Goal: Transaction & Acquisition: Purchase product/service

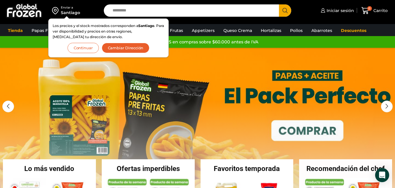
click at [117, 47] on button "Cambiar Dirección" at bounding box center [126, 48] width 48 height 10
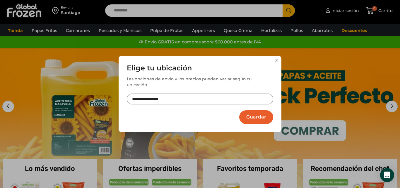
click at [176, 95] on input "**********" at bounding box center [200, 98] width 146 height 11
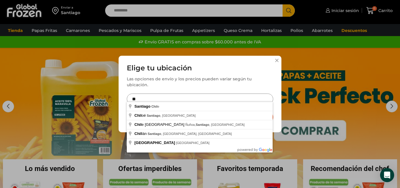
type input "*"
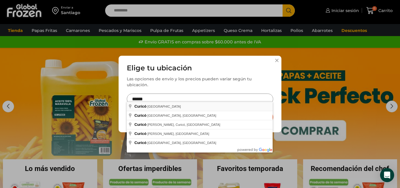
type input "**********"
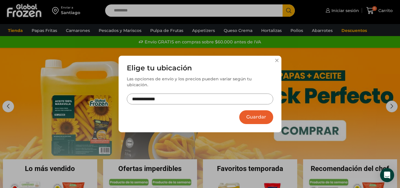
click at [247, 114] on button "Guardar" at bounding box center [256, 117] width 34 height 14
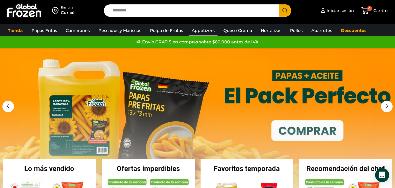
click at [204, 29] on link "Appetizers" at bounding box center [203, 30] width 29 height 11
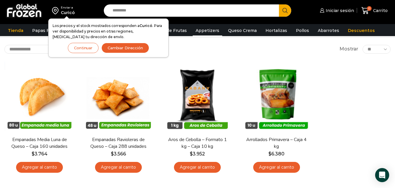
scroll to position [4, 0]
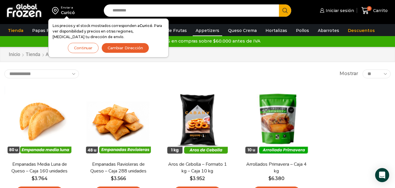
click at [121, 46] on button "Cambiar Dirección" at bounding box center [126, 48] width 48 height 10
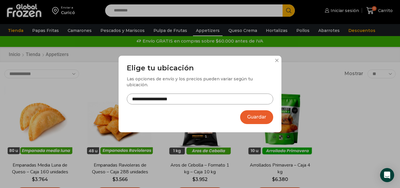
click at [185, 94] on input "**********" at bounding box center [200, 98] width 146 height 11
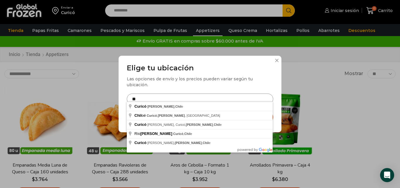
type input "*"
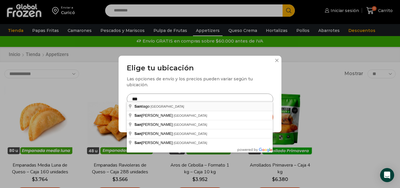
type input "**********"
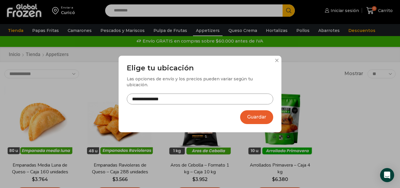
click at [263, 111] on button "Guardar" at bounding box center [256, 117] width 33 height 14
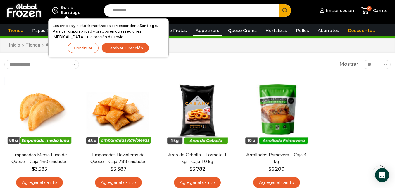
scroll to position [13, 0]
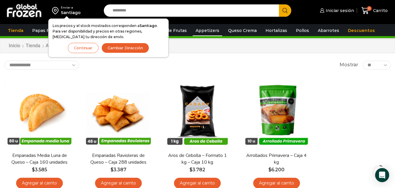
click at [380, 66] on select "** ** ** *****" at bounding box center [377, 65] width 28 height 9
click at [341, 82] on div "En stock Vista Rápida Empanadas Media Luna de Queso – Caja 160 unidades $ 3.585…" at bounding box center [197, 134] width 395 height 123
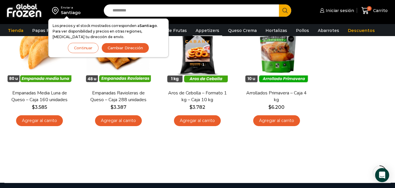
scroll to position [0, 0]
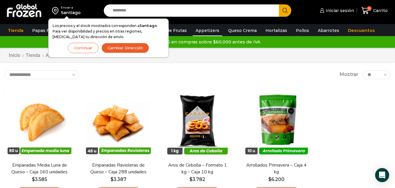
click at [88, 52] on button "Continuar" at bounding box center [83, 48] width 31 height 10
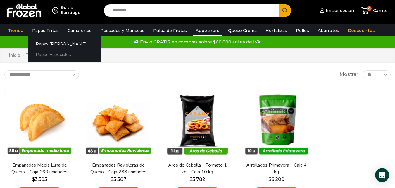
click at [56, 52] on link "Papas Especiales" at bounding box center [65, 54] width 74 height 11
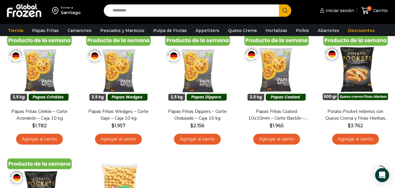
scroll to position [58, 0]
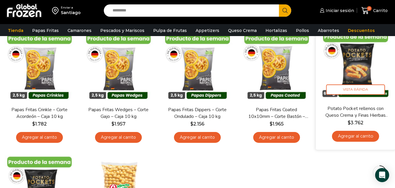
click at [355, 68] on img at bounding box center [355, 65] width 71 height 71
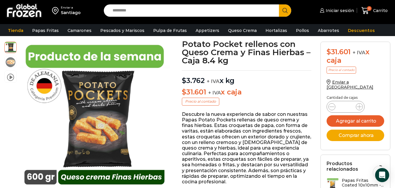
scroll to position [37, 0]
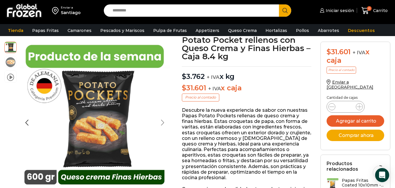
click at [164, 124] on div "Next slide" at bounding box center [162, 122] width 15 height 15
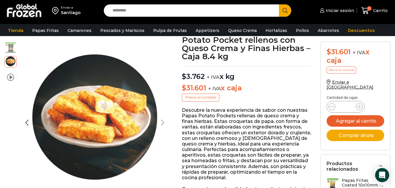
click at [161, 124] on div "Next slide" at bounding box center [162, 122] width 15 height 15
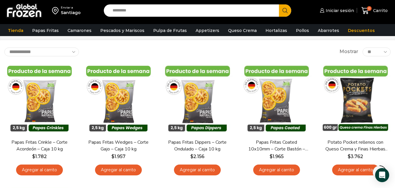
scroll to position [17, 0]
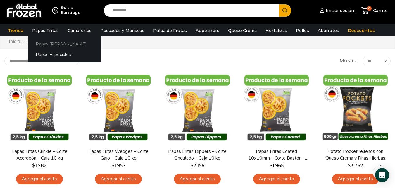
click at [49, 44] on link "Papas [PERSON_NAME]" at bounding box center [65, 43] width 74 height 11
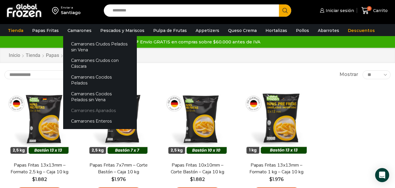
click at [86, 105] on link "Camarones Apanados" at bounding box center [100, 110] width 74 height 11
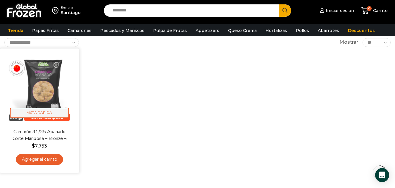
click at [39, 112] on span "Vista Rápida" at bounding box center [39, 112] width 59 height 10
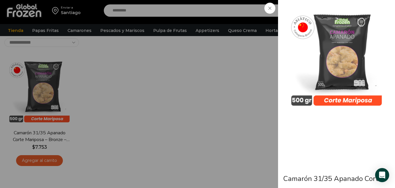
click at [270, 7] on icon at bounding box center [270, 8] width 3 height 3
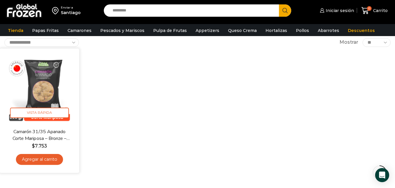
click at [37, 126] on div "En stock Vista Rápida Camarón 31/35 Apanado Corte Mariposa – Bronze – Caja 5 kg…" at bounding box center [39, 110] width 71 height 115
click at [43, 78] on img at bounding box center [39, 88] width 71 height 71
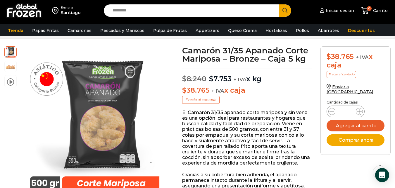
scroll to position [28, 0]
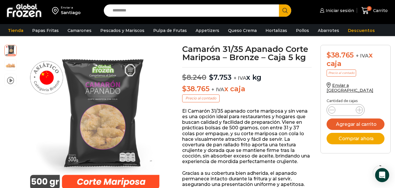
drag, startPoint x: 397, startPoint y: 30, endPoint x: 397, endPoint y: 36, distance: 5.6
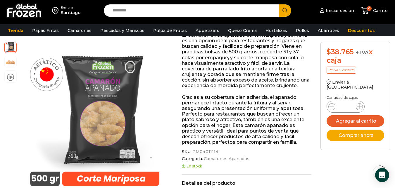
scroll to position [105, 0]
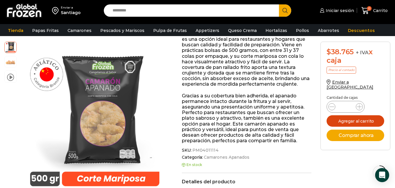
click at [359, 115] on button "Agregar al carrito" at bounding box center [356, 120] width 58 height 11
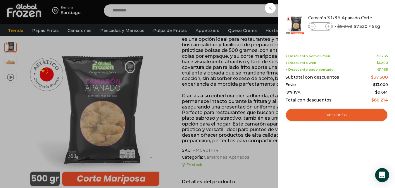
click at [360, 18] on div "1 Carrito 1 1 Shopping Cart *" at bounding box center [374, 11] width 29 height 14
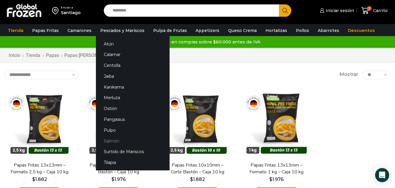
click at [107, 140] on link "Salmón" at bounding box center [133, 140] width 74 height 11
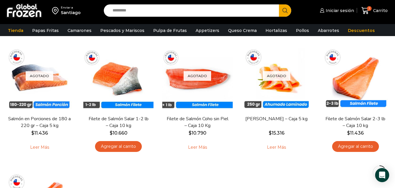
scroll to position [51, 0]
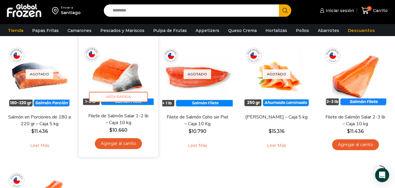
click at [129, 84] on img at bounding box center [118, 72] width 71 height 71
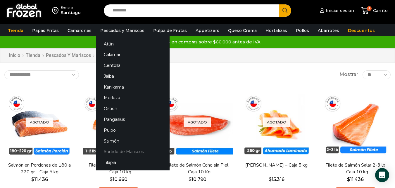
click at [130, 152] on link "Surtido de Mariscos" at bounding box center [133, 151] width 74 height 11
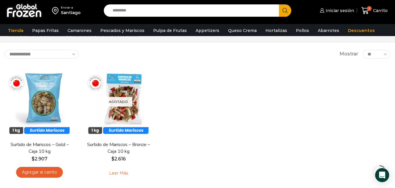
scroll to position [24, 0]
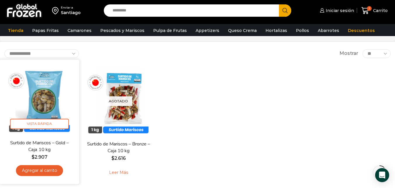
click at [42, 98] on img at bounding box center [39, 99] width 71 height 71
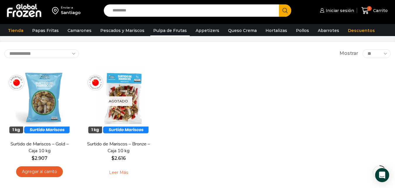
click at [163, 29] on link "Pulpa de Frutas" at bounding box center [170, 30] width 40 height 11
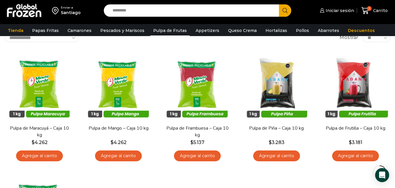
scroll to position [18, 0]
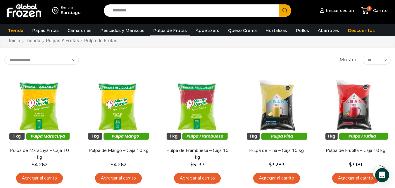
drag, startPoint x: 400, startPoint y: 67, endPoint x: 400, endPoint y: 44, distance: 22.8
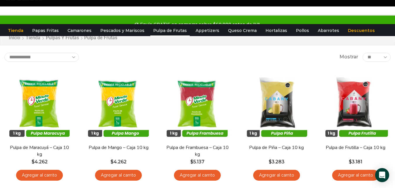
scroll to position [0, 0]
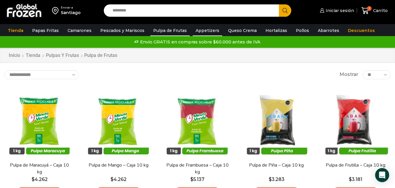
click at [197, 28] on link "Appetizers" at bounding box center [208, 30] width 30 height 11
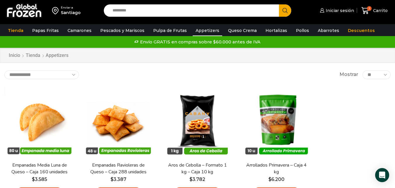
drag, startPoint x: 400, startPoint y: 51, endPoint x: 400, endPoint y: 23, distance: 27.2
click at [395, 23] on html "WordPress WooCommerce Themes Enviar a [GEOGRAPHIC_DATA] Search input Search Ini…" at bounding box center [197, 189] width 395 height 378
click at [233, 28] on link "Queso Crema" at bounding box center [242, 30] width 35 height 11
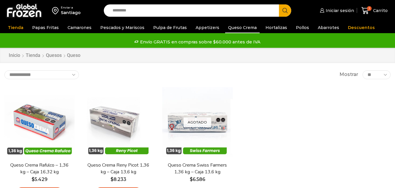
drag, startPoint x: 395, startPoint y: 37, endPoint x: 395, endPoint y: 45, distance: 7.9
click at [395, 45] on html "WordPress WooCommerce Themes Enviar a [GEOGRAPHIC_DATA] Search input Search Ini…" at bounding box center [197, 190] width 395 height 380
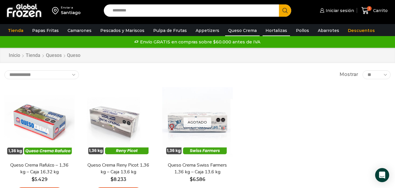
click at [270, 29] on link "Hortalizas" at bounding box center [277, 30] width 28 height 11
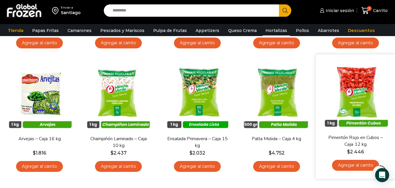
scroll to position [158, 0]
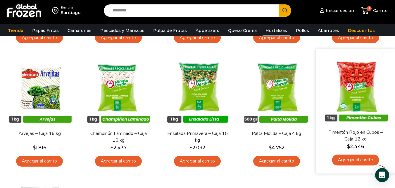
drag, startPoint x: 400, startPoint y: 102, endPoint x: 395, endPoint y: 92, distance: 10.5
click at [395, 92] on html "WordPress WooCommerce Themes Enviar a Santiago Search input Search Iniciar sesi…" at bounding box center [197, 155] width 395 height 627
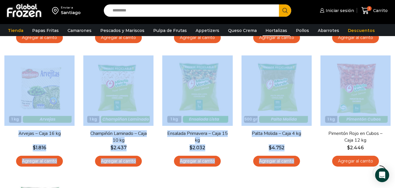
drag, startPoint x: 395, startPoint y: 92, endPoint x: 399, endPoint y: 36, distance: 56.4
click at [395, 36] on html "WordPress WooCommerce Themes Enviar a Santiago Search input Search Iniciar sesi…" at bounding box center [197, 155] width 395 height 627
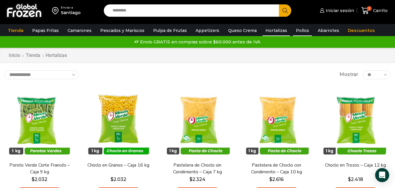
click at [295, 29] on link "Pollos" at bounding box center [302, 30] width 19 height 11
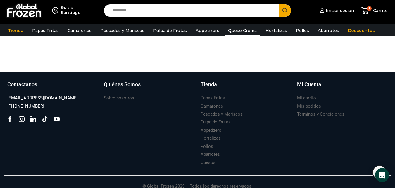
scroll to position [195, 0]
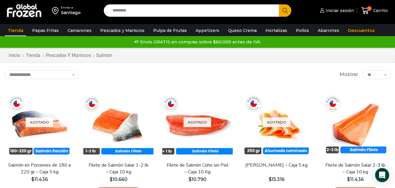
click at [10, 29] on link "Tienda" at bounding box center [15, 30] width 21 height 11
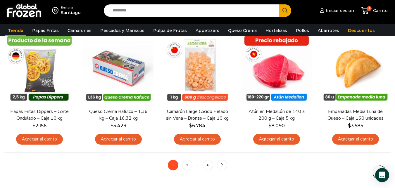
scroll to position [428, 0]
